Goal: Task Accomplishment & Management: Use online tool/utility

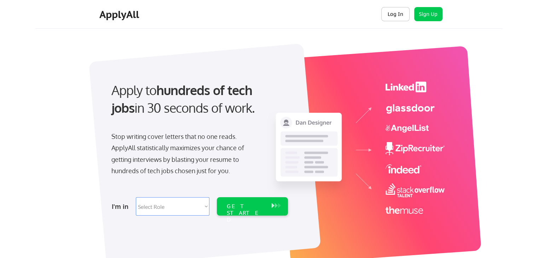
click at [399, 13] on button "Log In" at bounding box center [395, 14] width 28 height 14
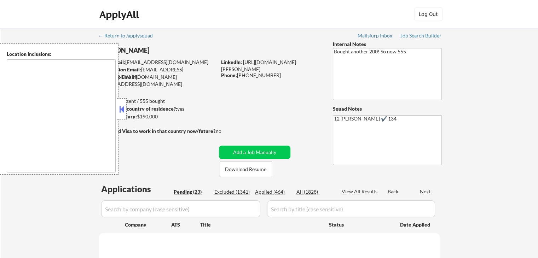
select select ""pending""
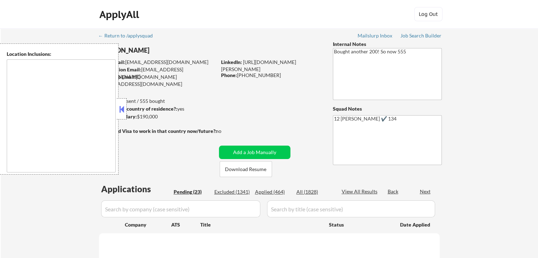
select select ""pending""
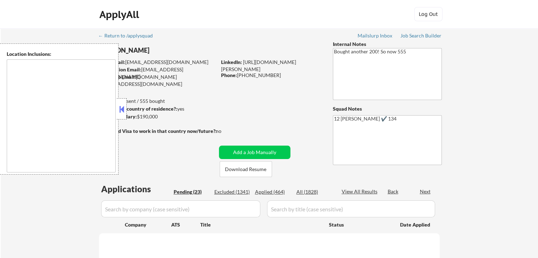
select select ""pending""
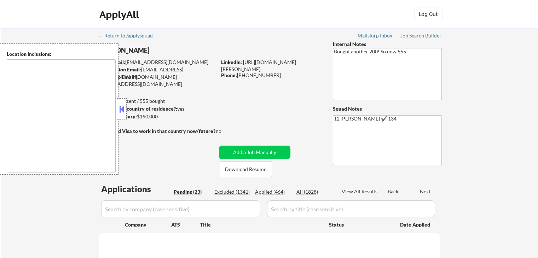
select select ""pending""
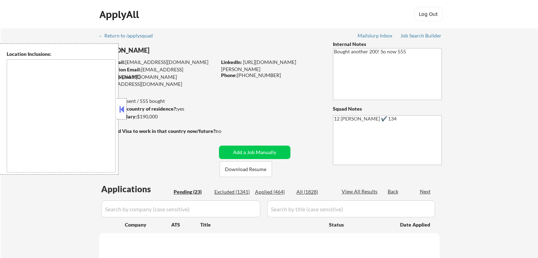
select select ""pending""
click at [123, 110] on button at bounding box center [122, 109] width 8 height 11
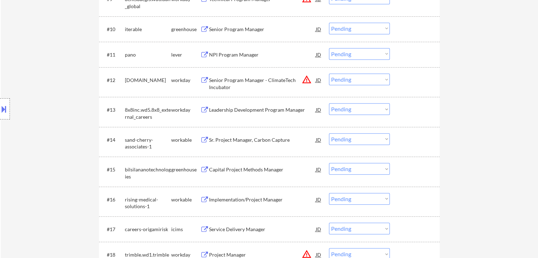
scroll to position [424, 0]
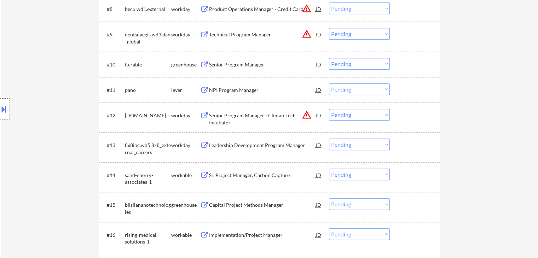
click at [232, 64] on div "Senior Program Manager" at bounding box center [262, 64] width 107 height 7
